Goal: Information Seeking & Learning: Learn about a topic

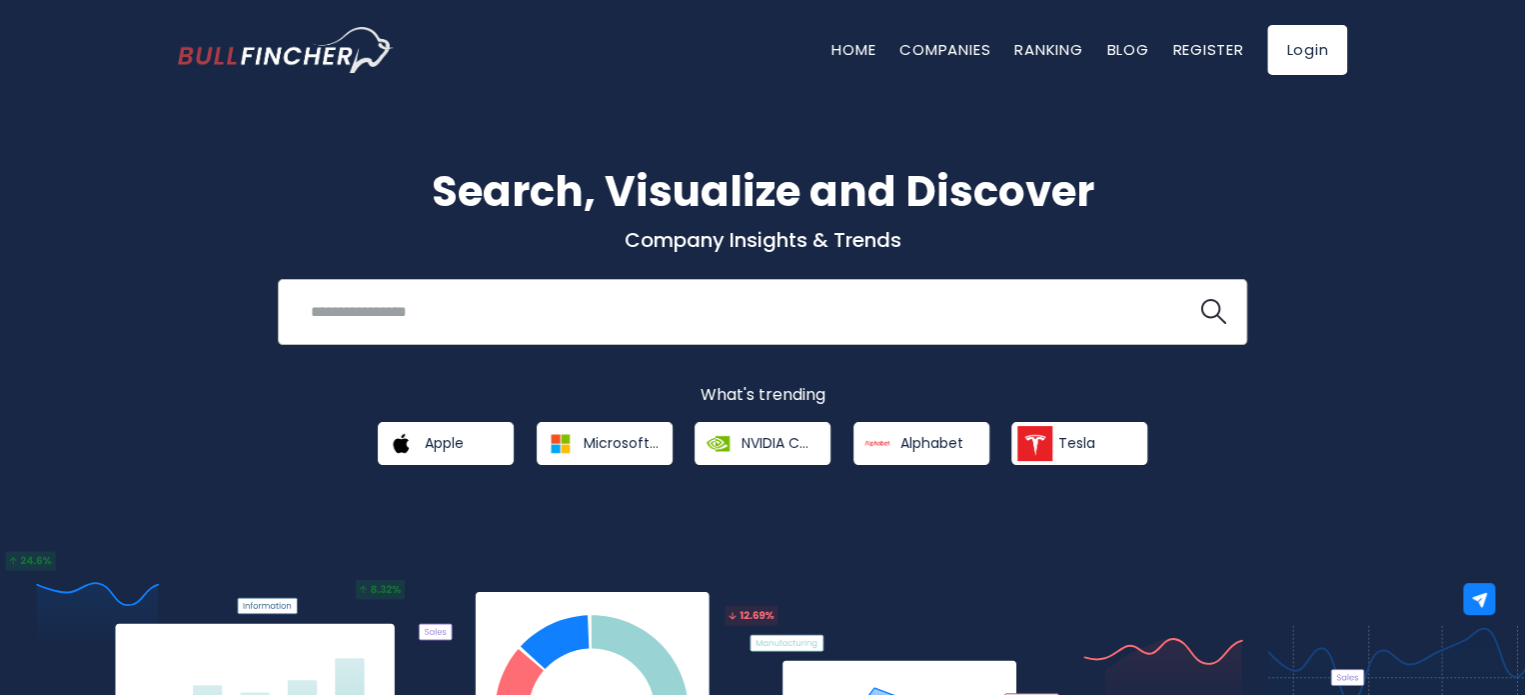
click at [499, 288] on div "Recent searches Trending searches Apple Overview" at bounding box center [763, 312] width 970 height 66
click at [485, 305] on input "search" at bounding box center [738, 311] width 878 height 37
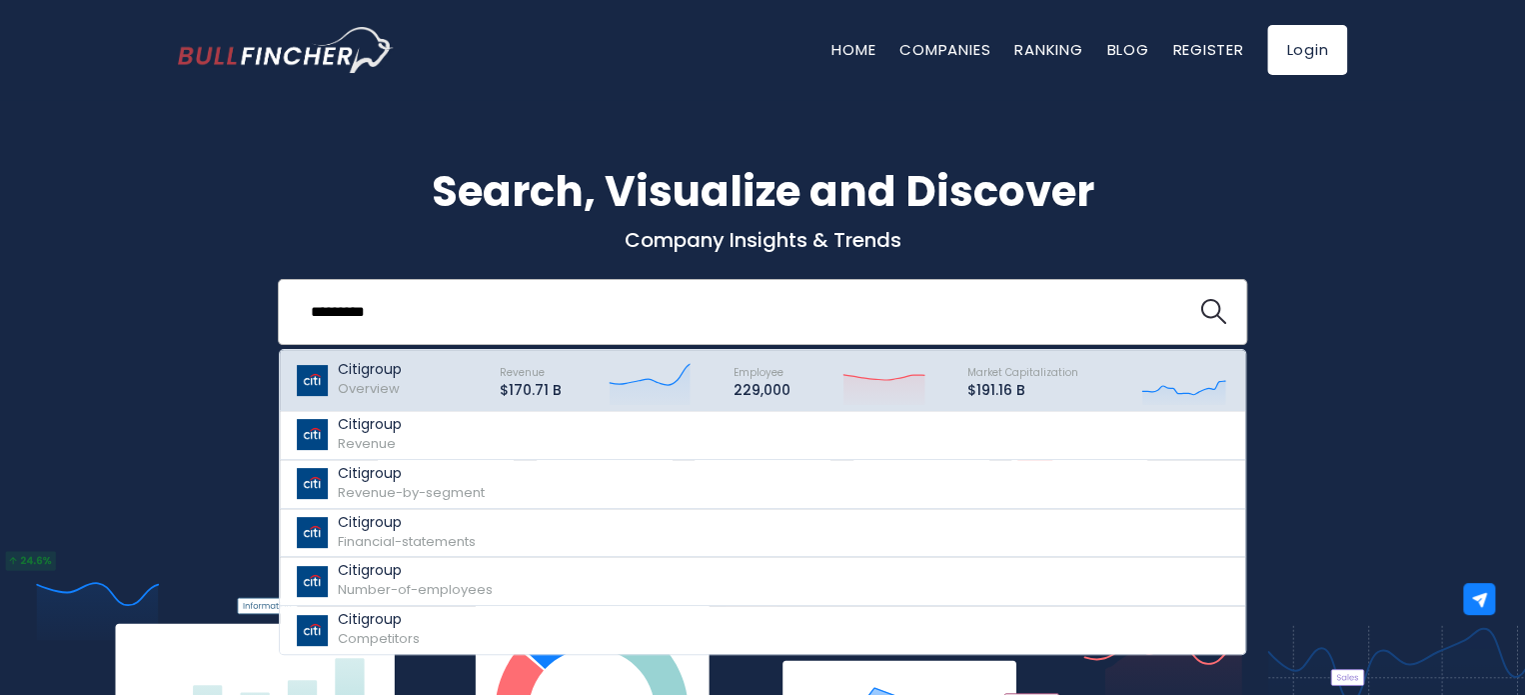
type input "*********"
click at [432, 389] on div "Citigroup Overview" at bounding box center [388, 380] width 187 height 50
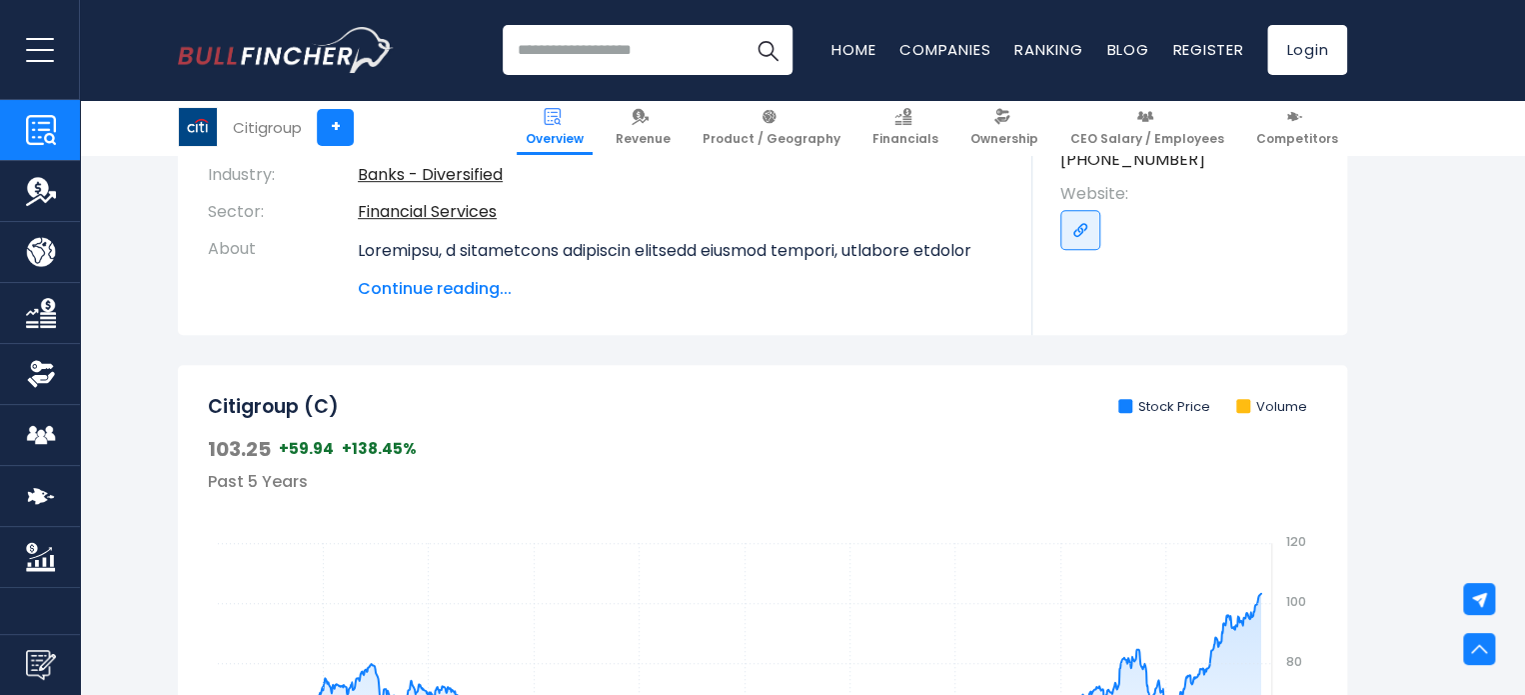
scroll to position [438, 0]
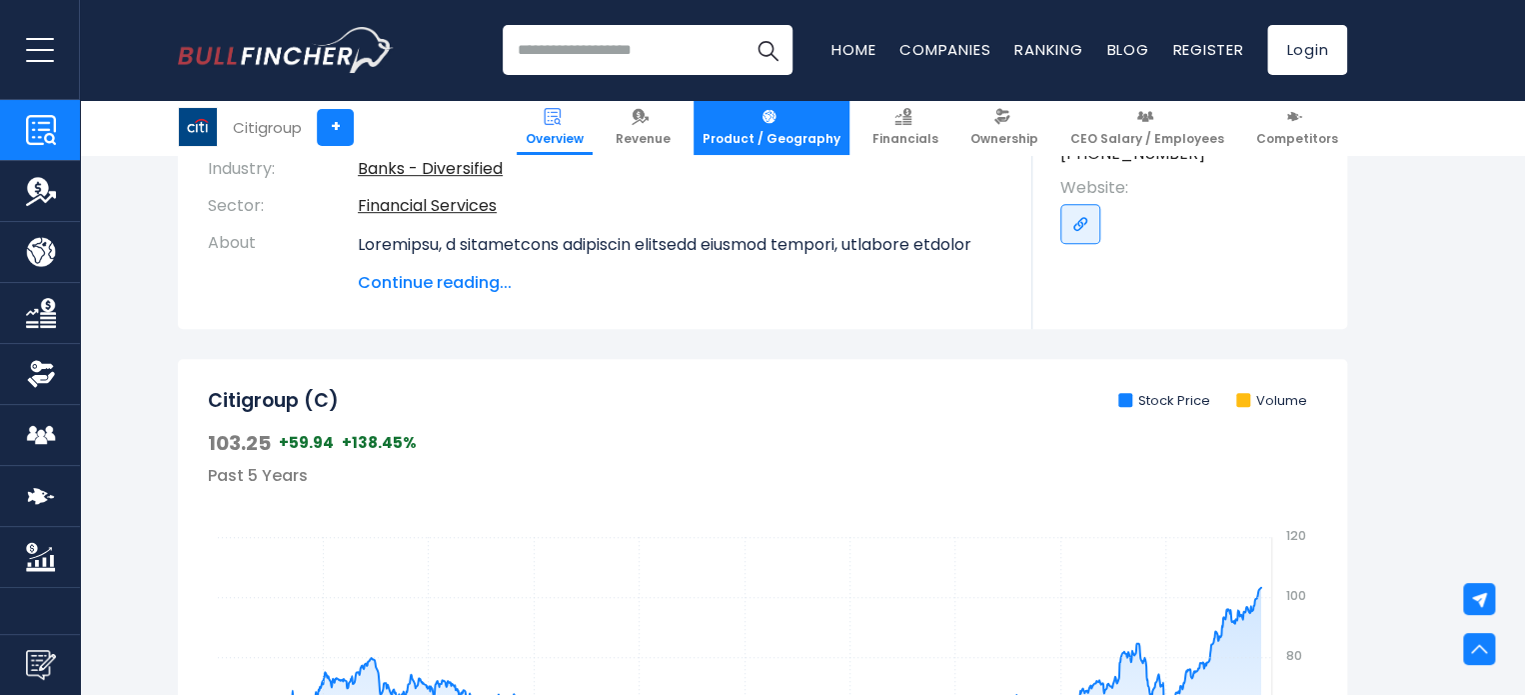
click at [813, 149] on link "Product / Geography" at bounding box center [772, 127] width 156 height 55
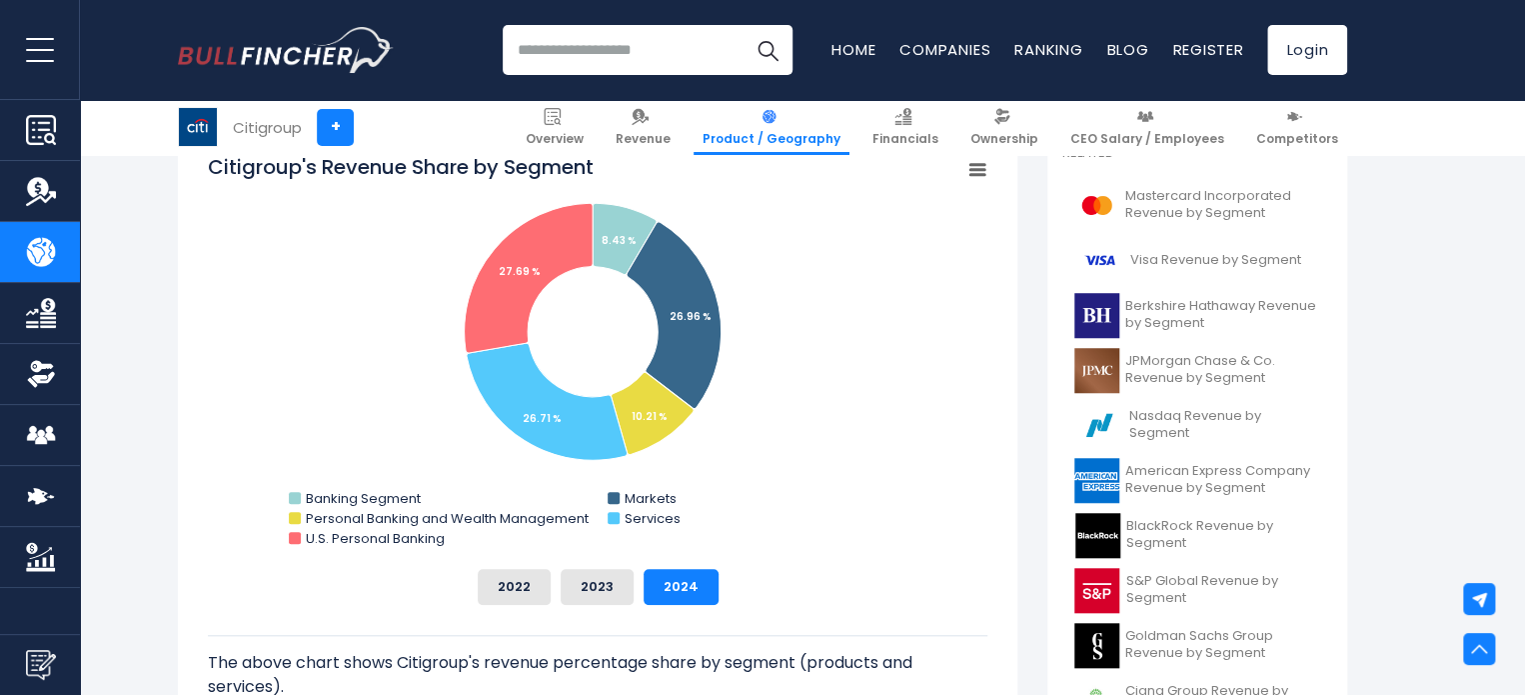
scroll to position [574, 0]
